Goal: Information Seeking & Learning: Find specific page/section

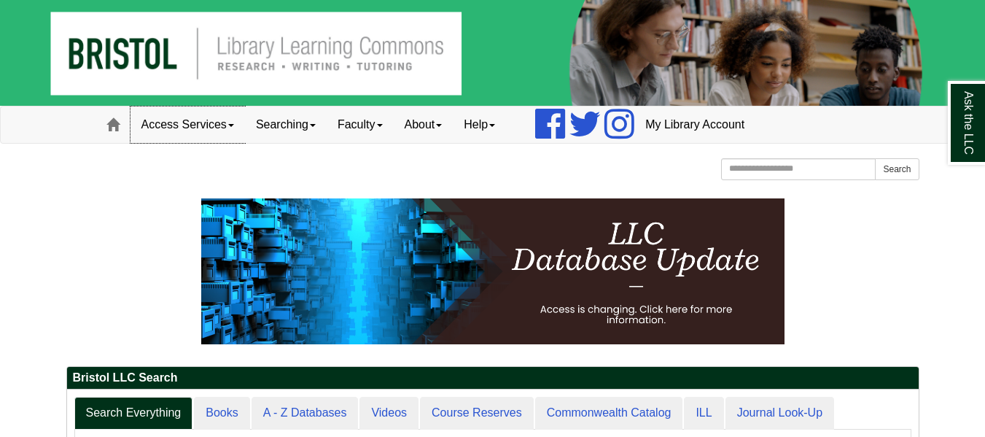
click at [219, 127] on link "Access Services" at bounding box center [188, 124] width 115 height 36
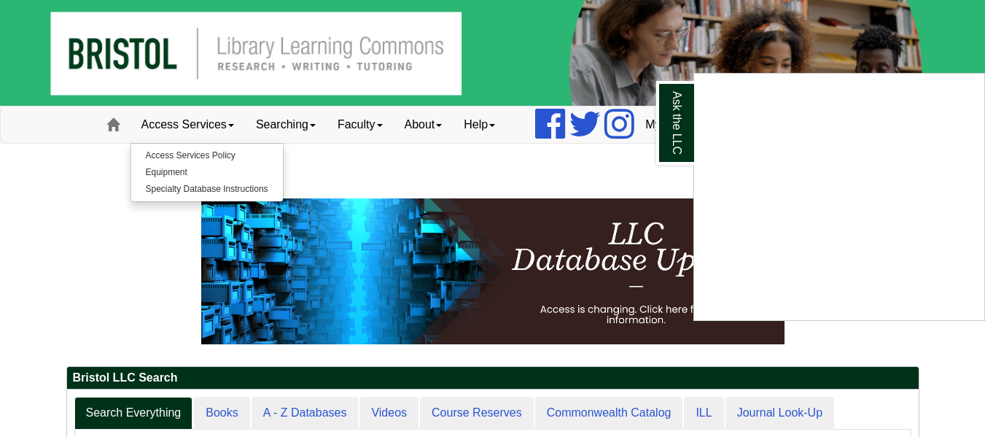
click at [46, 241] on div "Ask the LLC" at bounding box center [492, 218] width 985 height 437
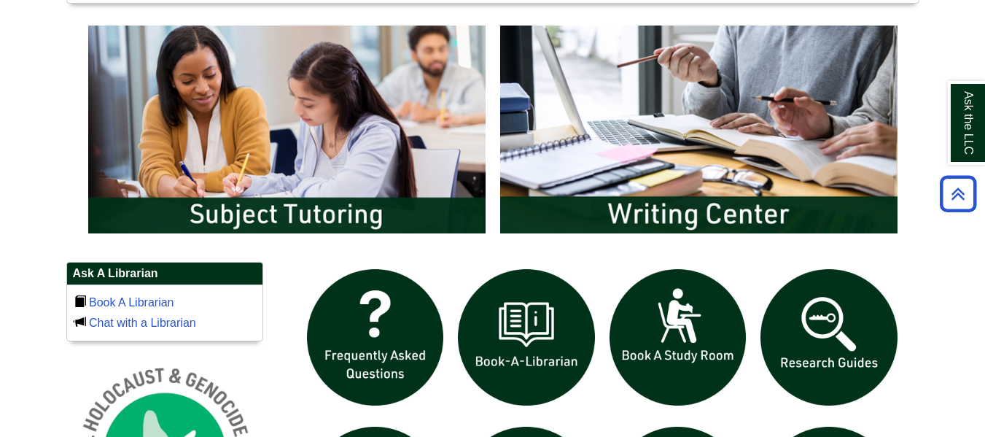
scroll to position [654, 0]
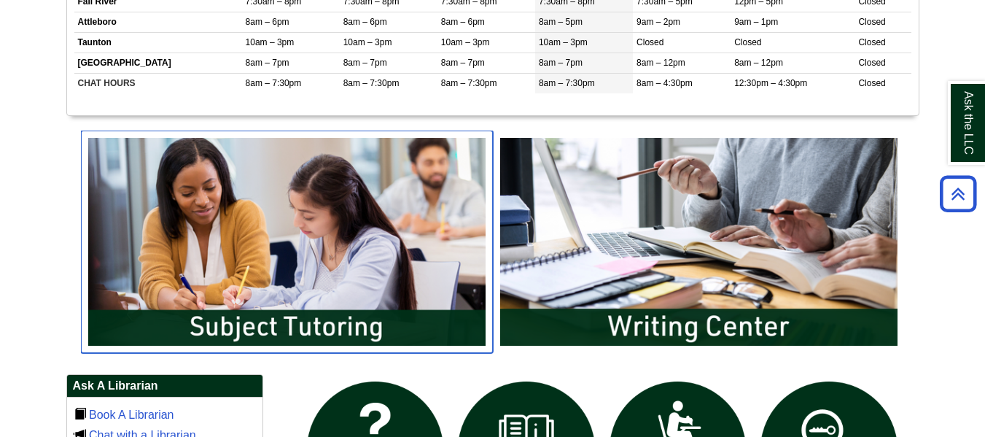
click at [390, 319] on img "slideshow" at bounding box center [287, 242] width 412 height 222
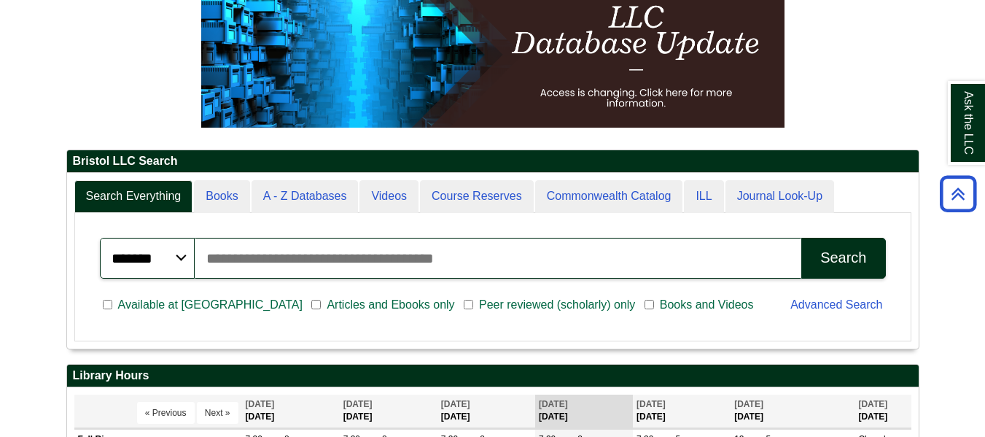
scroll to position [144, 0]
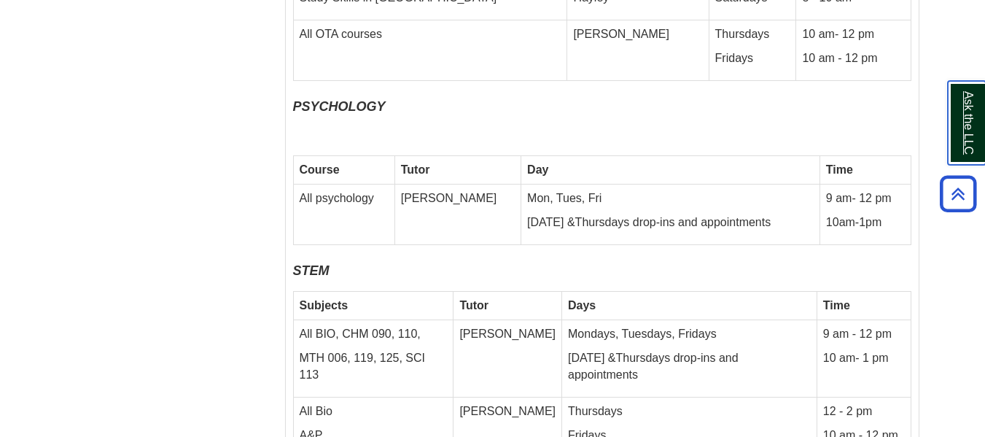
scroll to position [6346, 0]
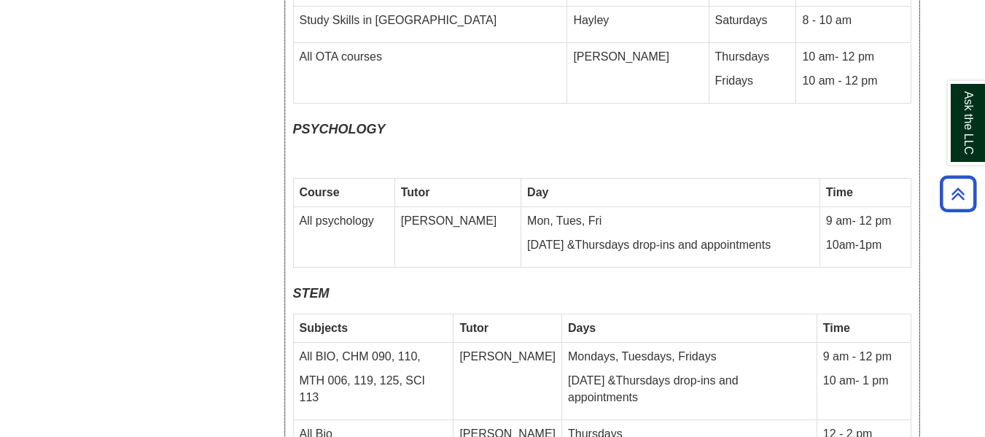
click at [419, 207] on td "[PERSON_NAME]" at bounding box center [458, 237] width 126 height 61
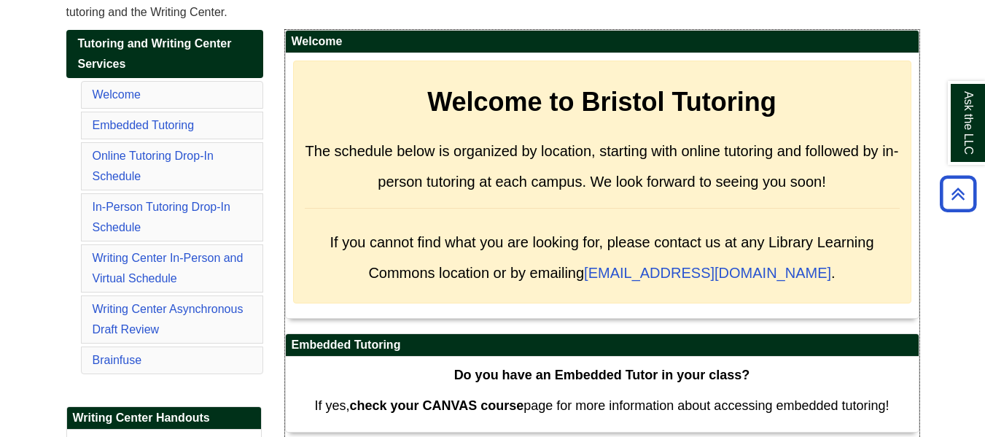
scroll to position [191, 0]
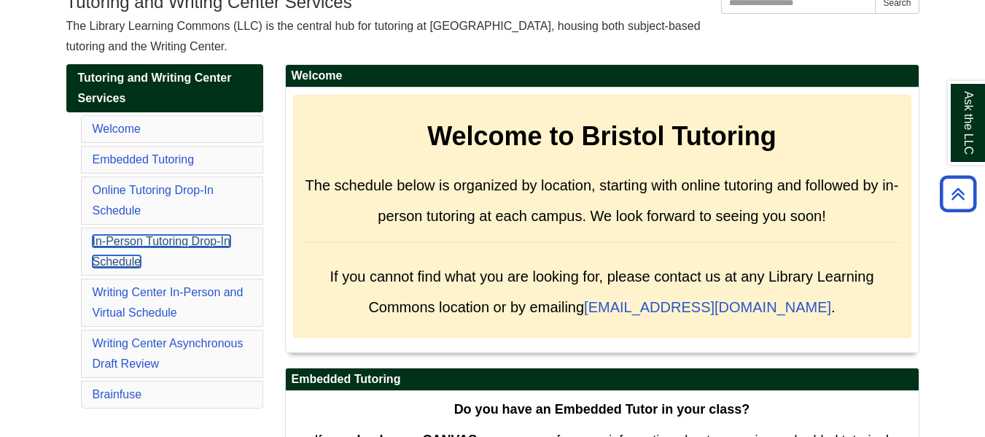
click at [206, 236] on link "In-Person Tutoring Drop-In Schedule" at bounding box center [162, 251] width 138 height 33
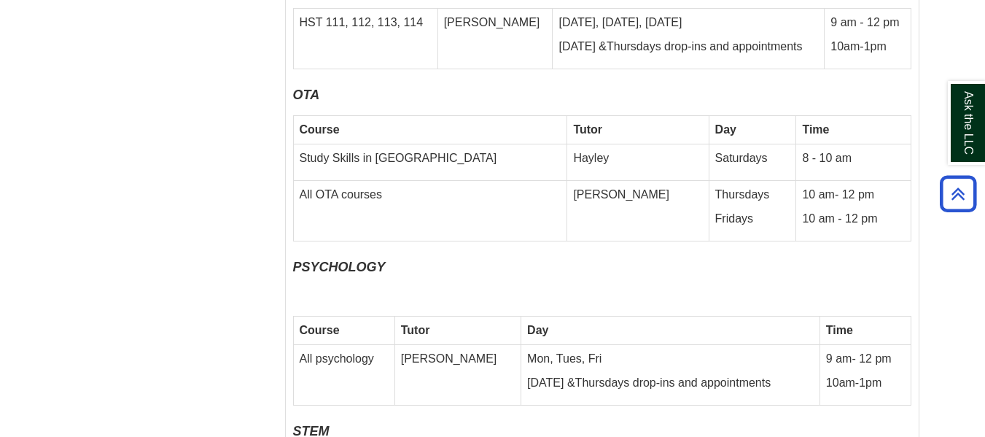
scroll to position [6276, 0]
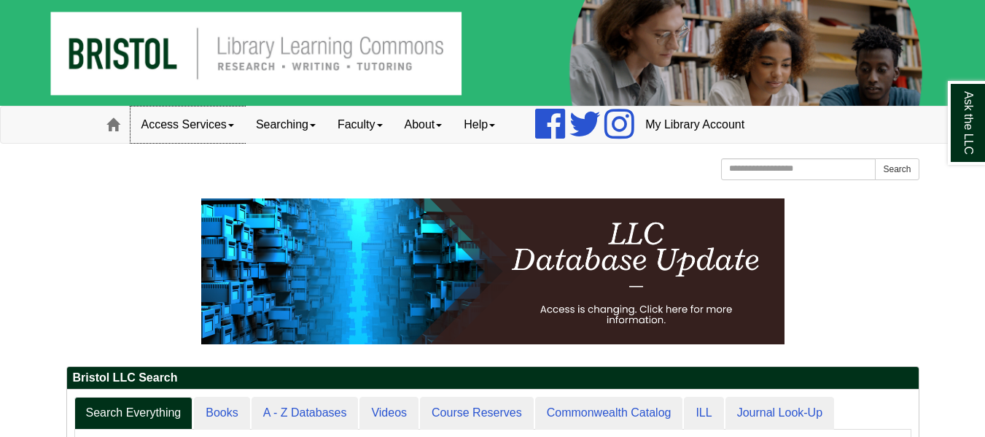
click at [236, 128] on link "Access Services" at bounding box center [188, 124] width 115 height 36
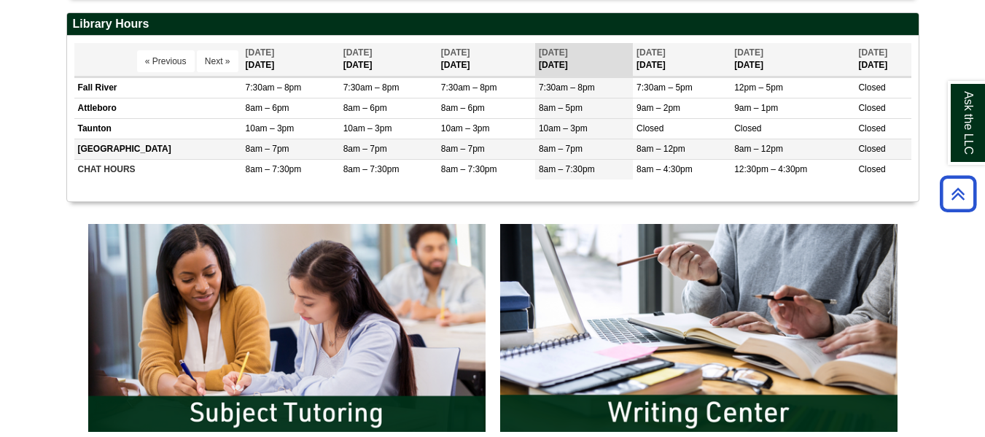
scroll to position [656, 0]
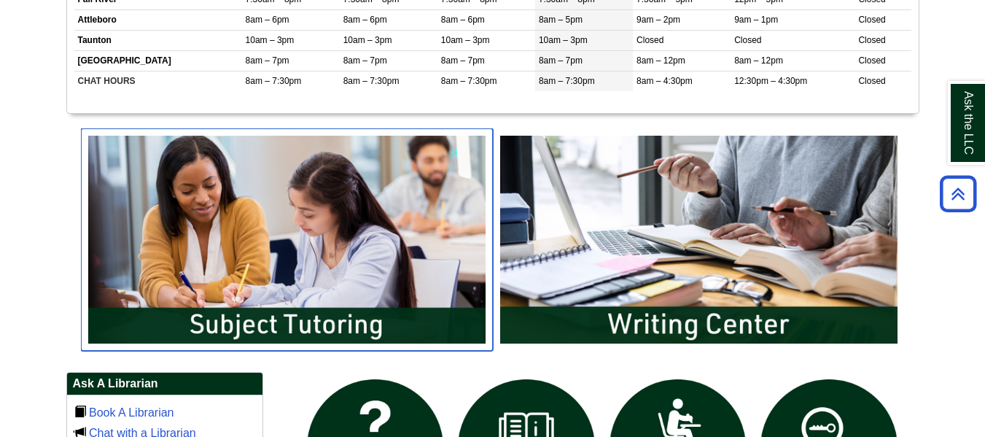
click at [318, 316] on img "slideshow" at bounding box center [287, 239] width 412 height 222
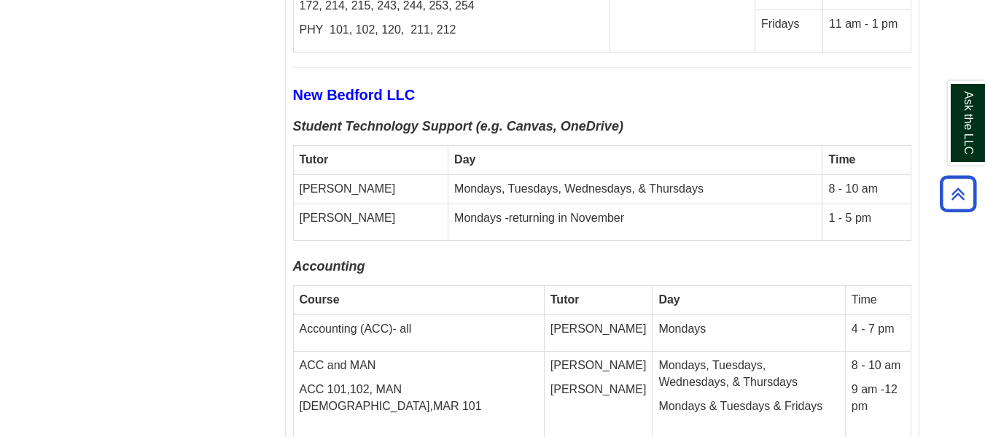
scroll to position [5543, 0]
